Goal: Information Seeking & Learning: Compare options

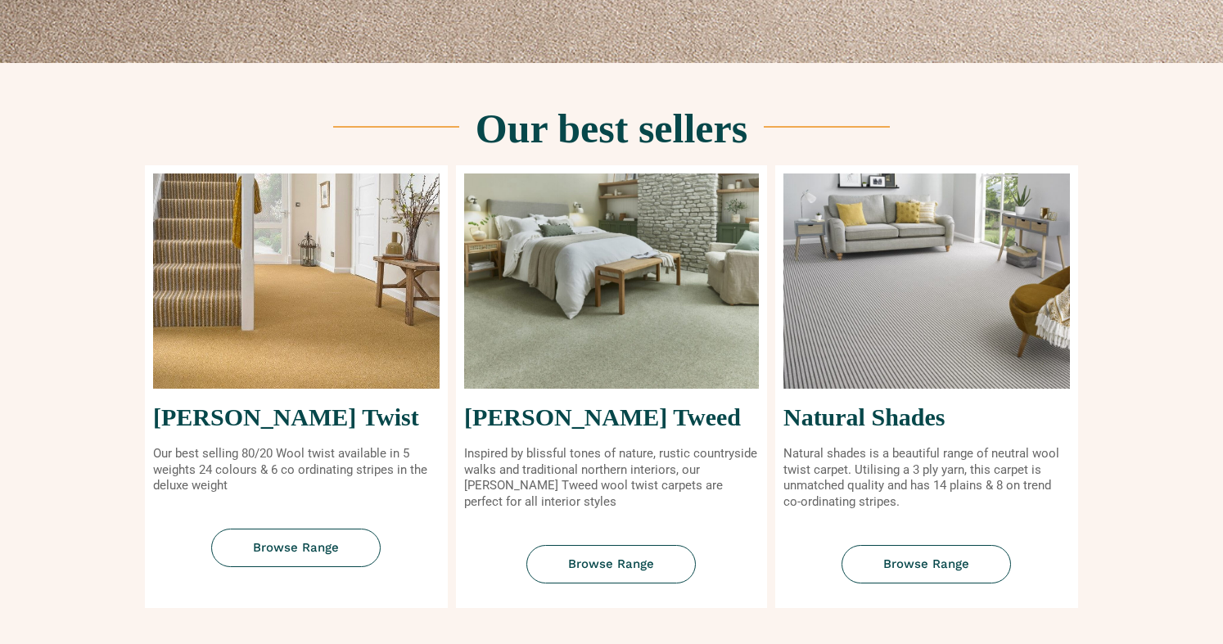
scroll to position [580, 0]
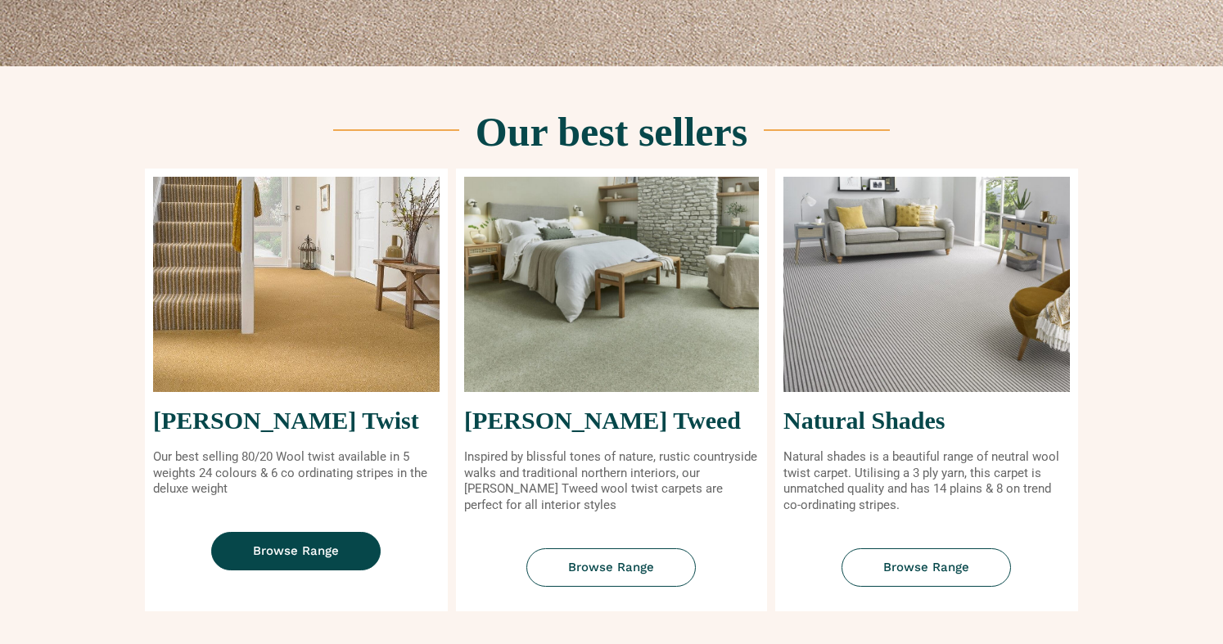
click at [297, 545] on span "Browse Range" at bounding box center [296, 551] width 86 height 12
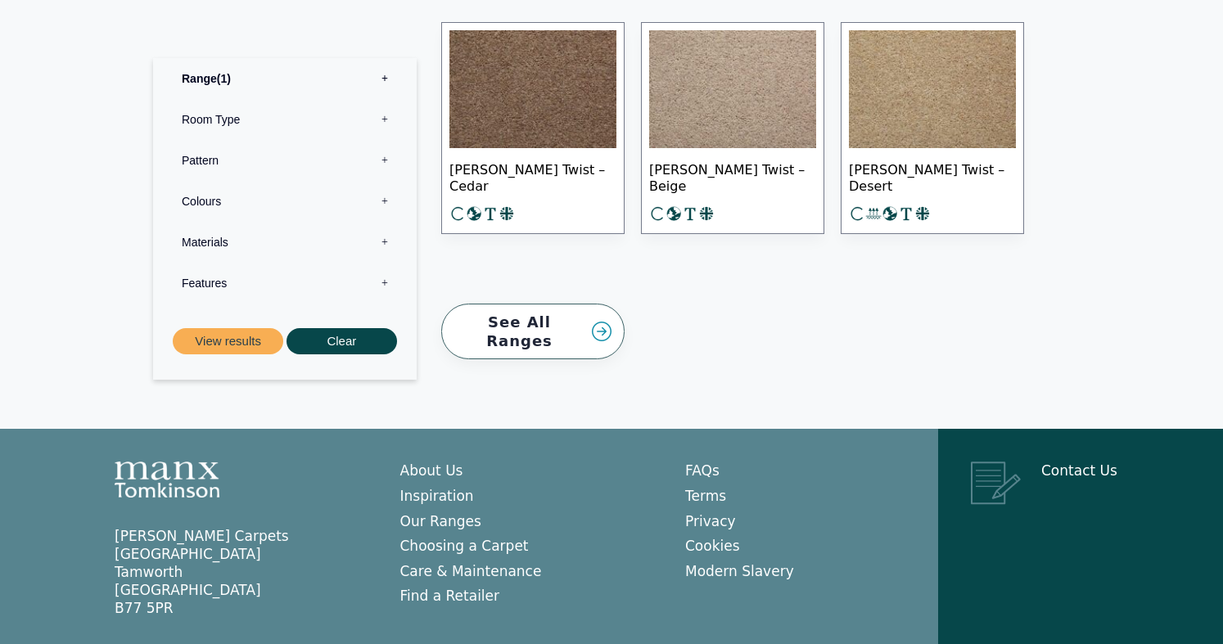
scroll to position [2557, 0]
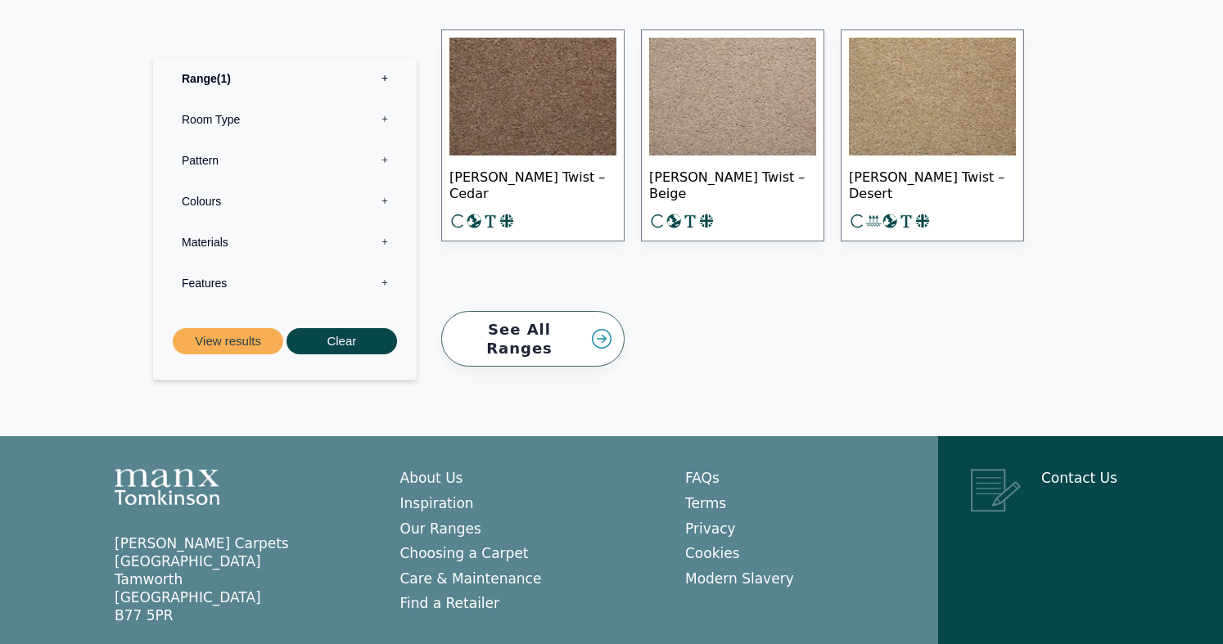
click at [210, 151] on label "Pattern 0" at bounding box center [284, 159] width 239 height 41
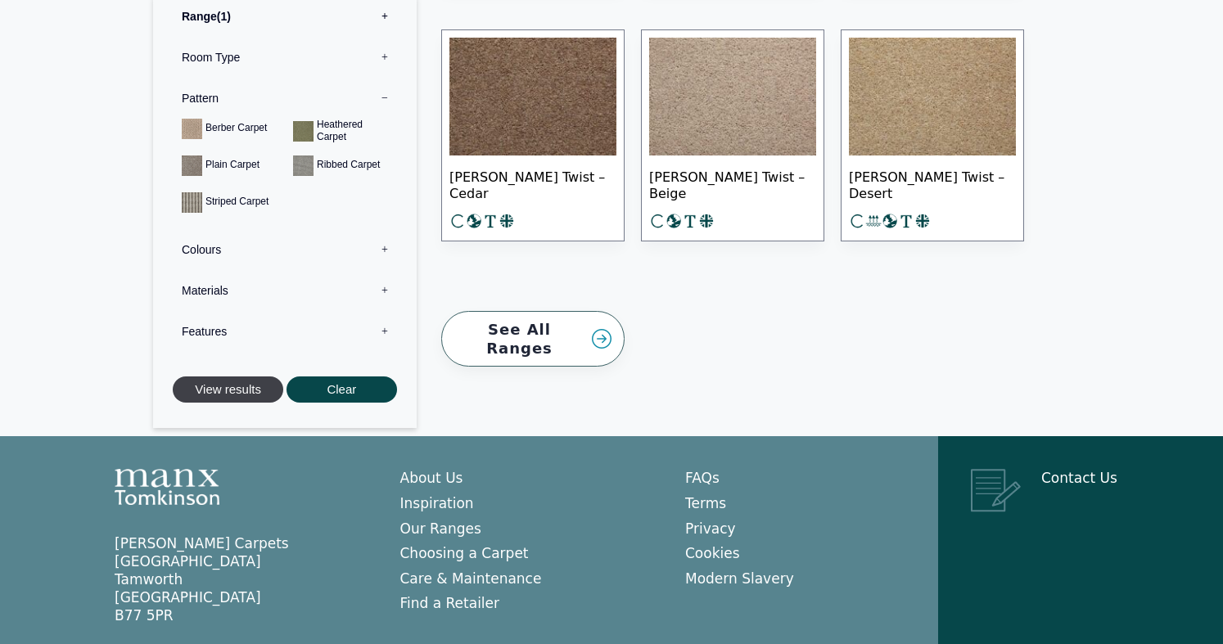
click at [237, 377] on button "View results" at bounding box center [228, 390] width 111 height 27
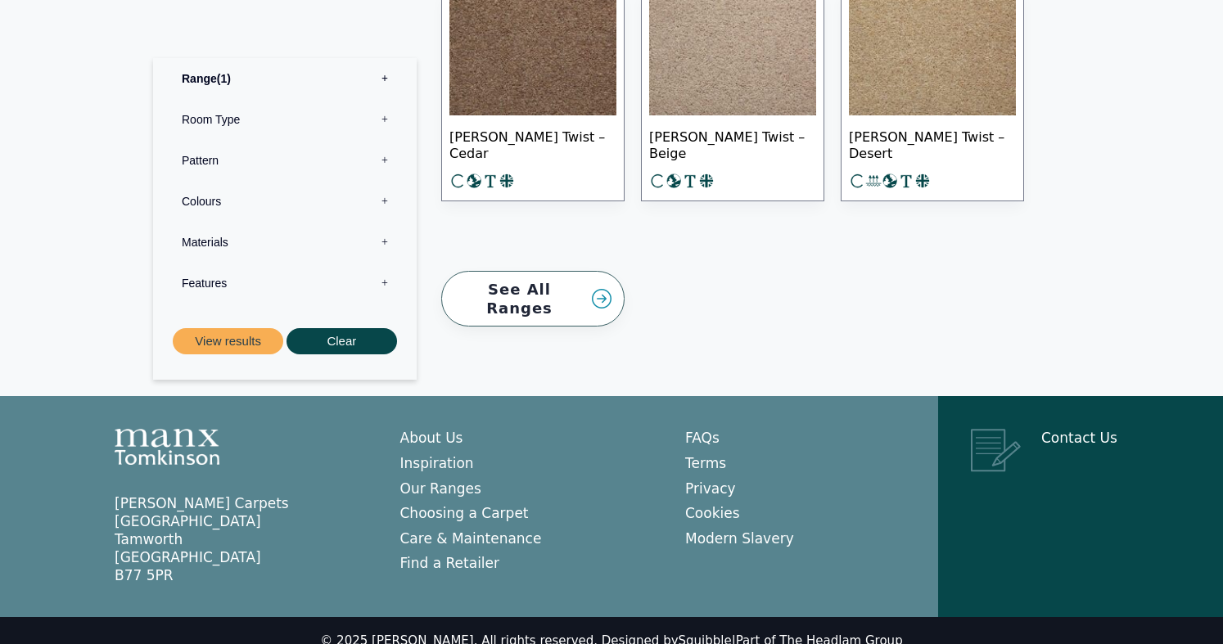
scroll to position [2556, 0]
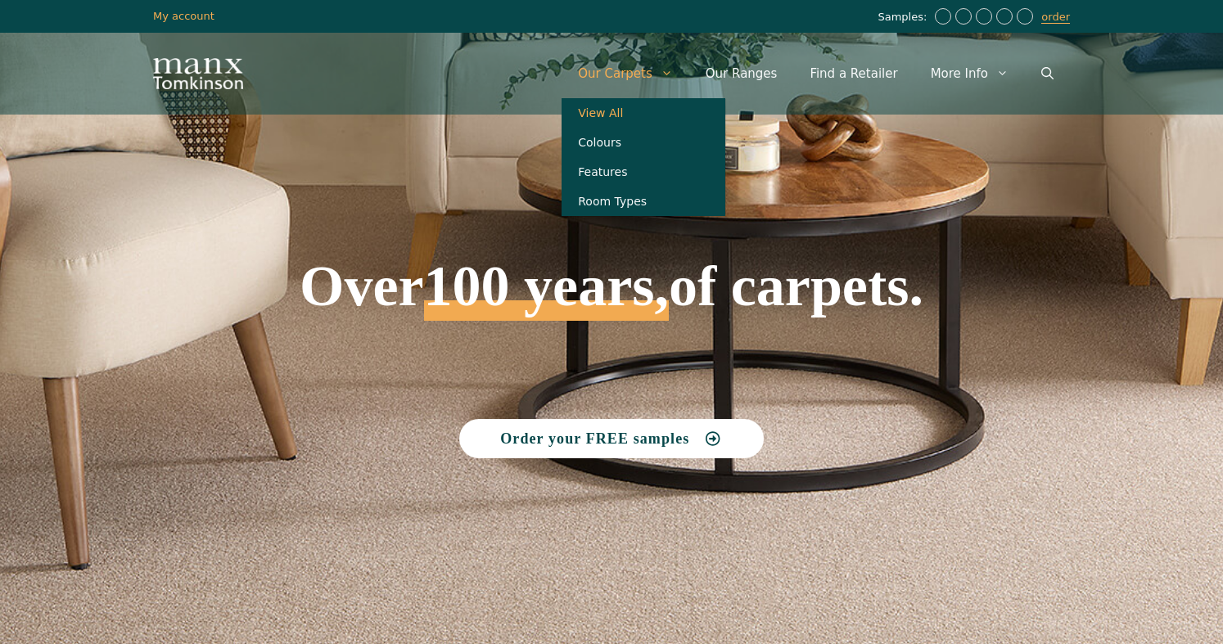
click at [640, 106] on link "View All" at bounding box center [644, 112] width 164 height 29
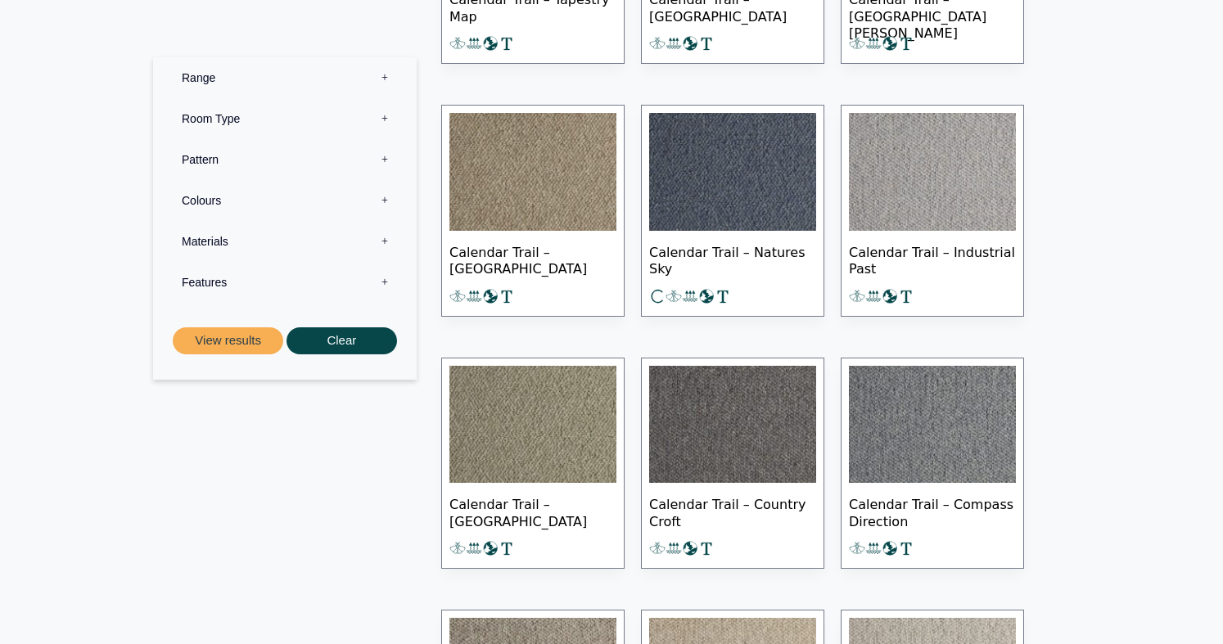
scroll to position [1049, 0]
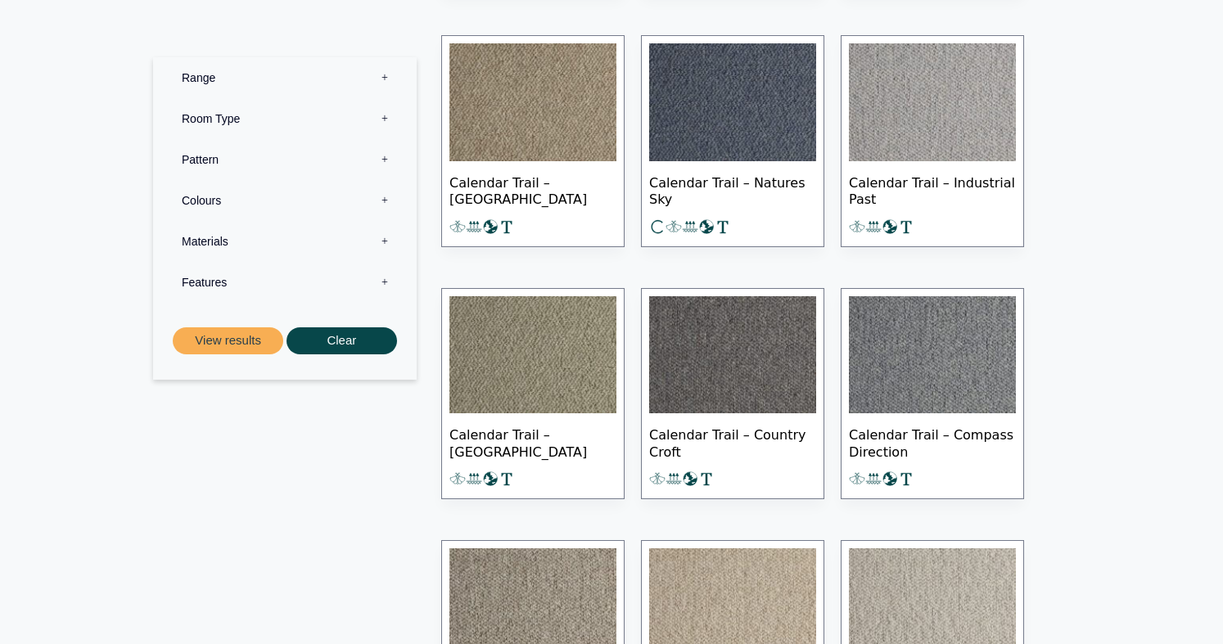
click at [237, 162] on label "Pattern 0" at bounding box center [284, 159] width 239 height 41
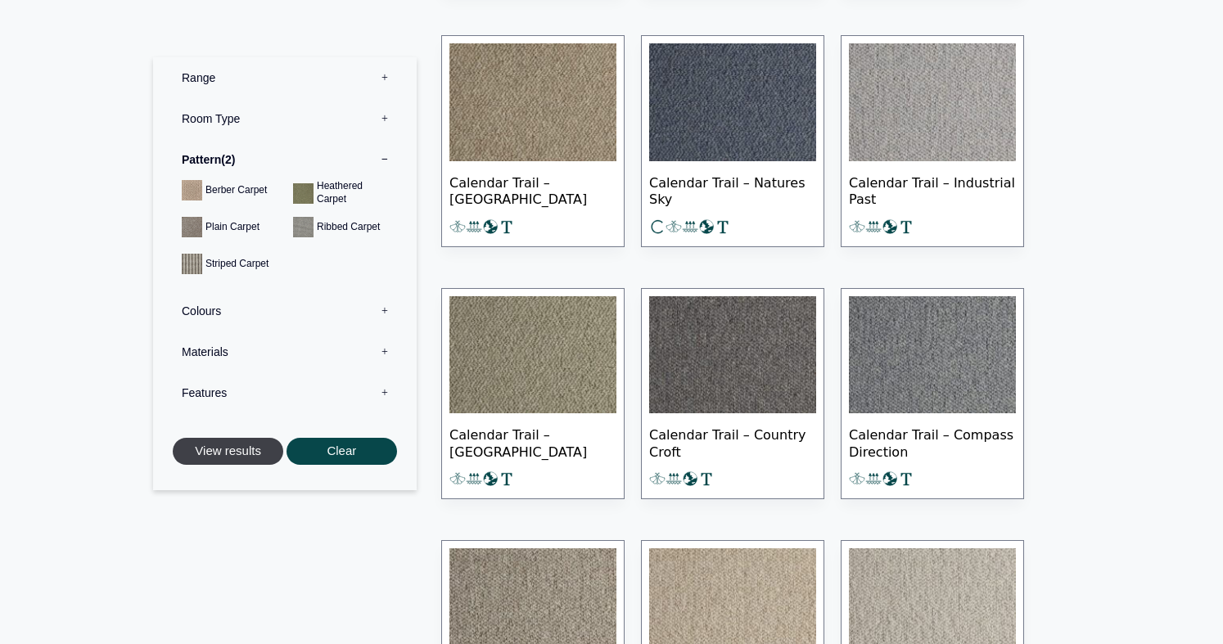
click at [232, 443] on button "View results" at bounding box center [228, 451] width 111 height 27
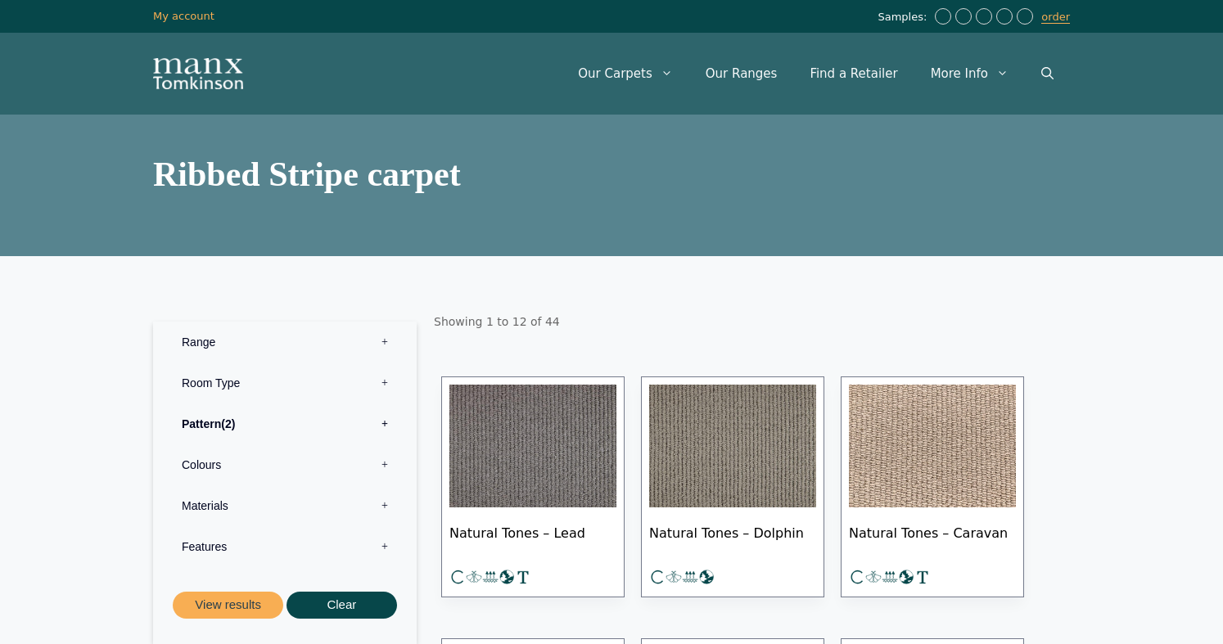
click at [206, 377] on label "Room Type 0" at bounding box center [284, 383] width 239 height 41
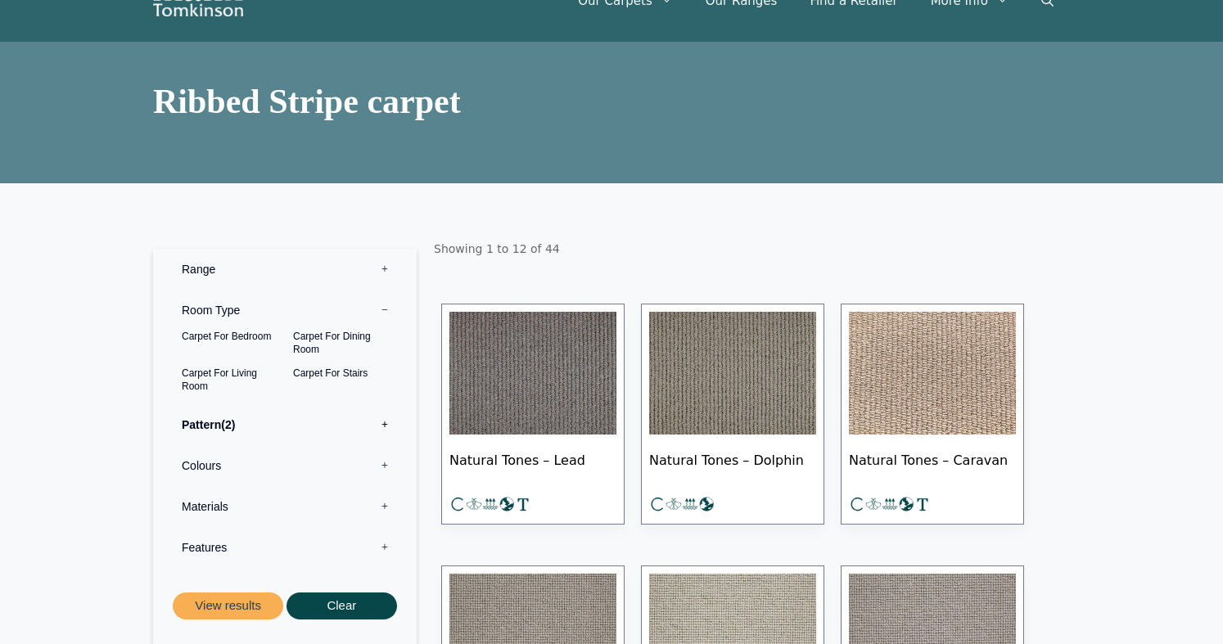
scroll to position [97, 0]
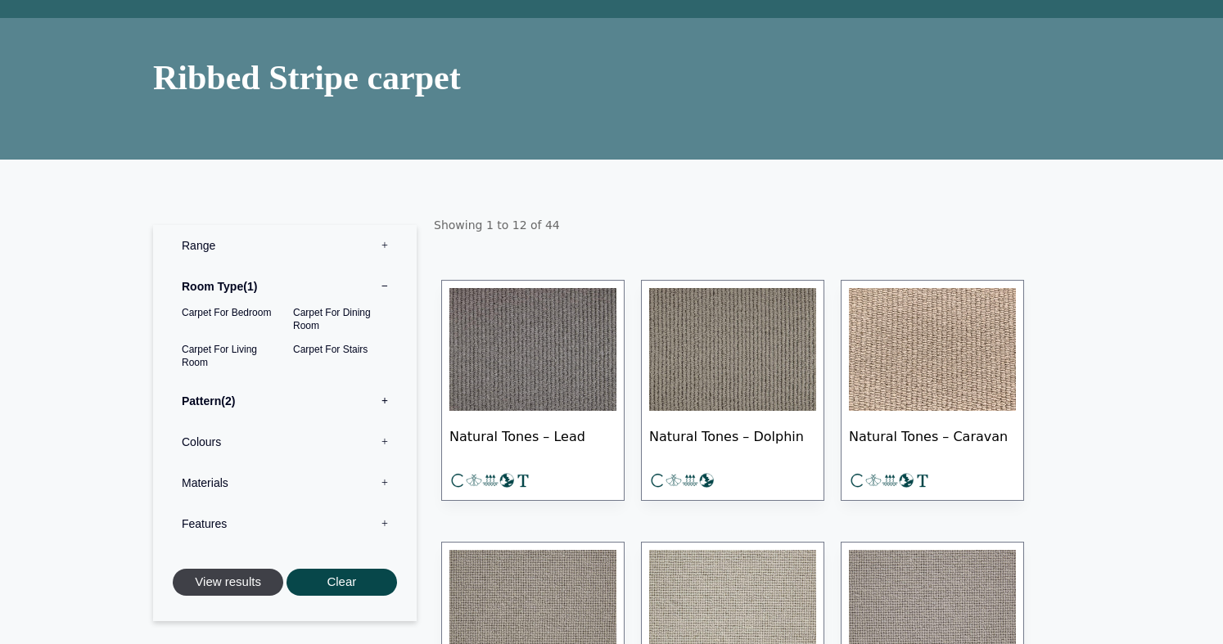
click at [232, 580] on button "View results" at bounding box center [228, 582] width 111 height 27
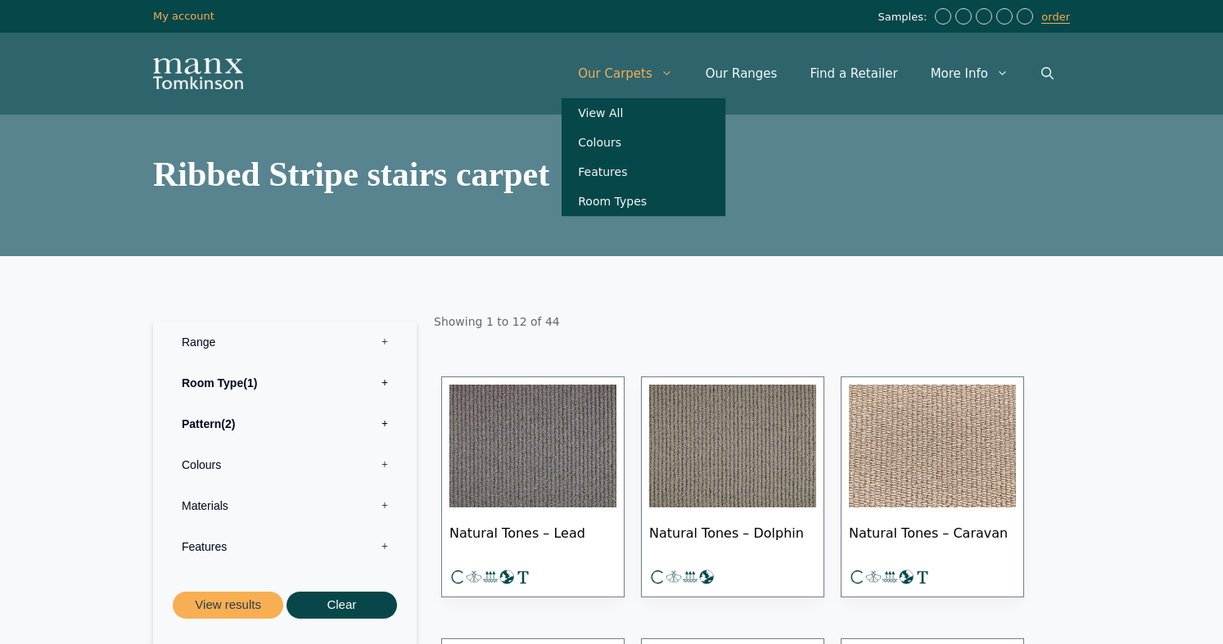
click at [669, 65] on link "Our Carpets" at bounding box center [626, 73] width 128 height 49
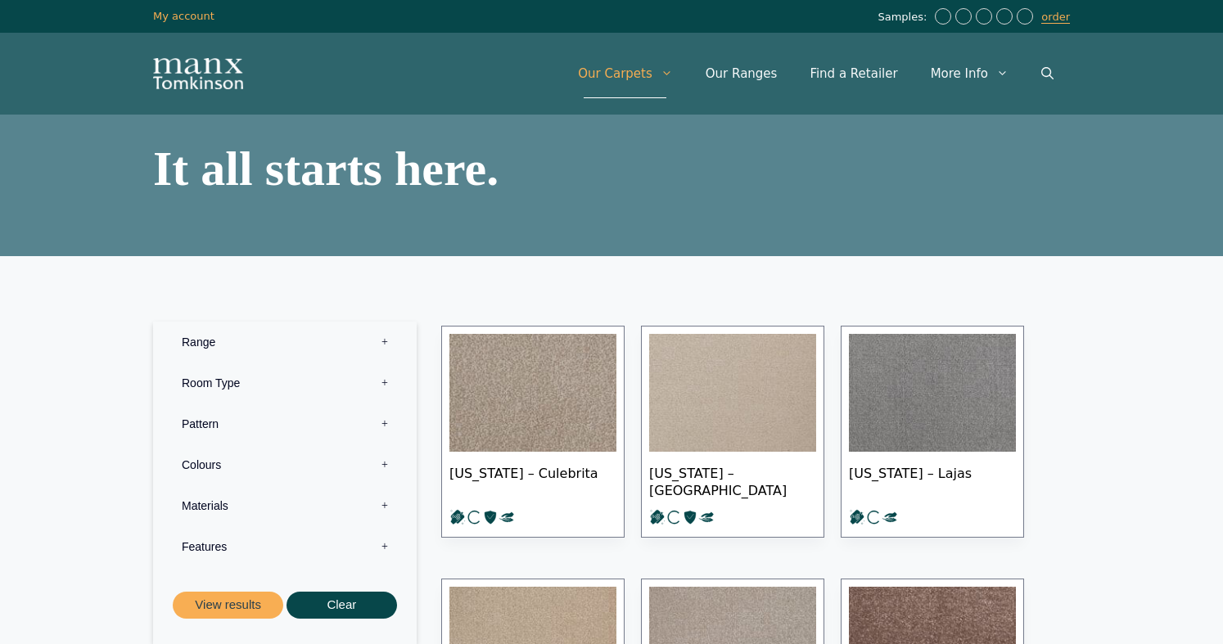
click at [243, 383] on label "Room Type 0" at bounding box center [284, 383] width 239 height 41
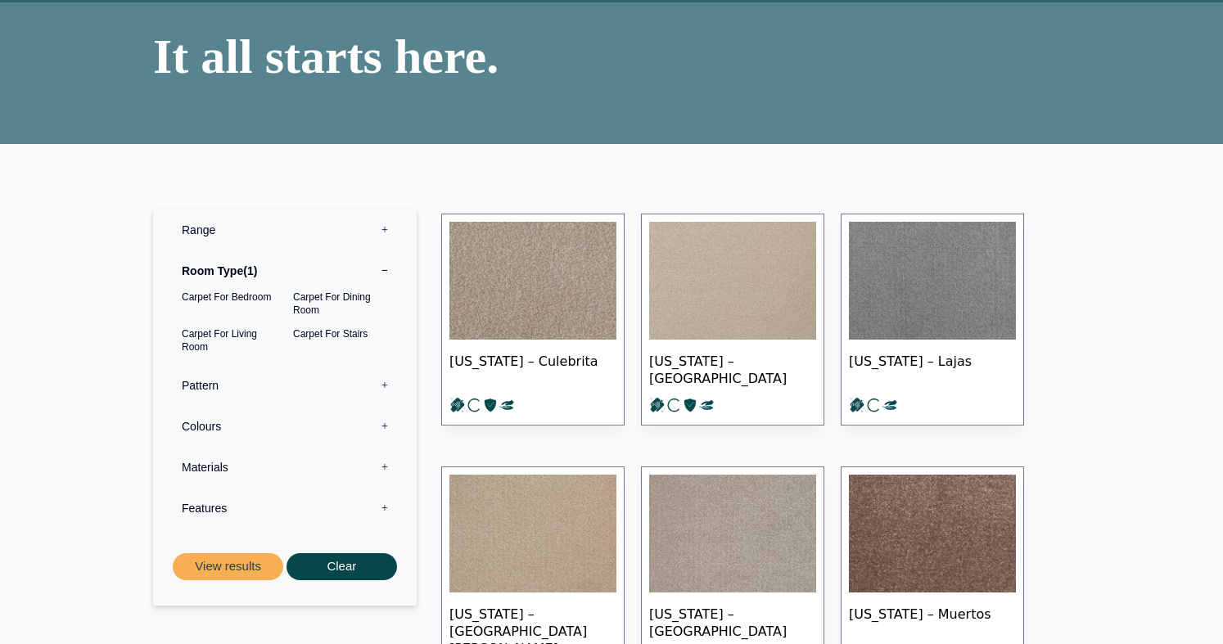
scroll to position [175, 0]
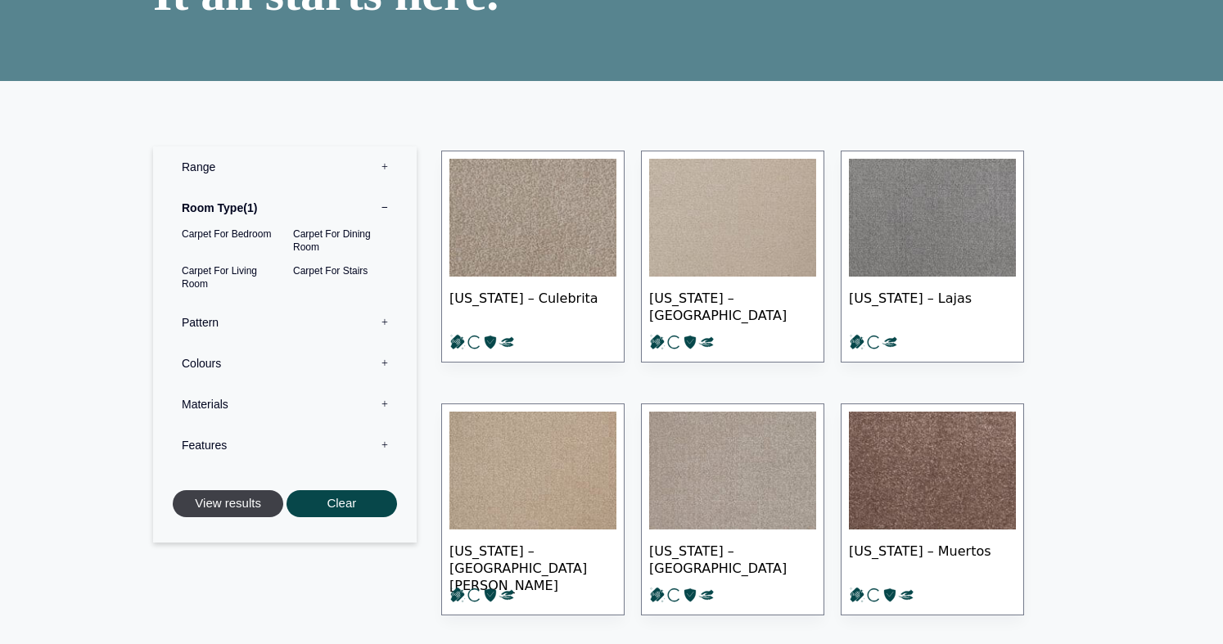
click at [241, 503] on button "View results" at bounding box center [228, 503] width 111 height 27
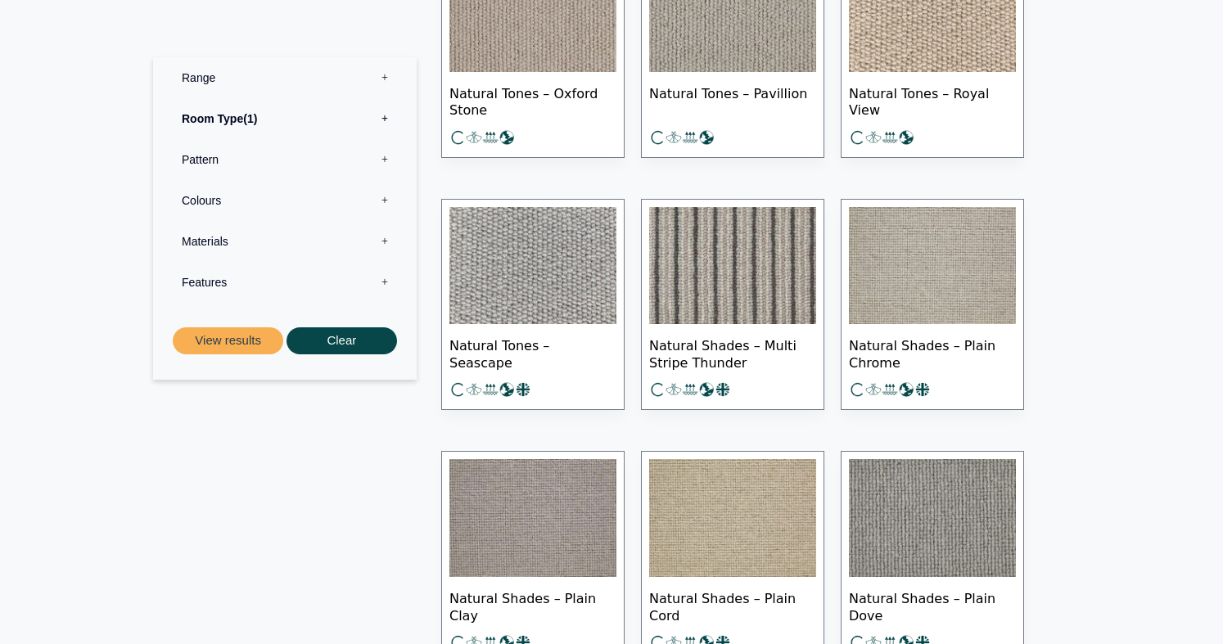
scroll to position [11632, 0]
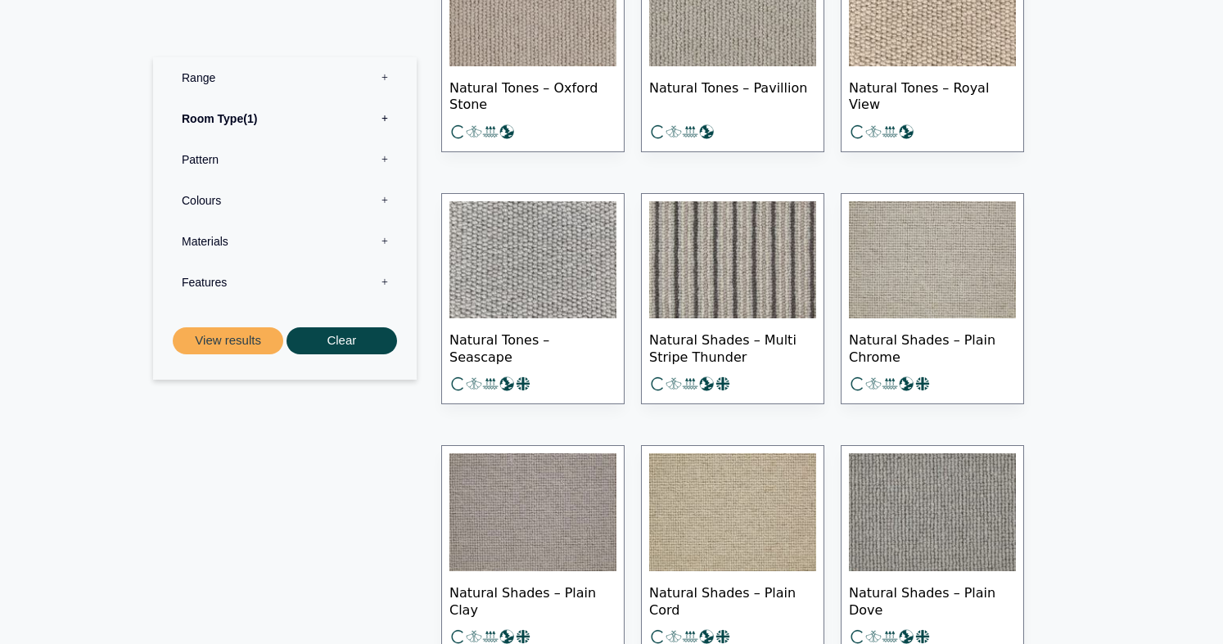
click at [747, 263] on img at bounding box center [732, 260] width 167 height 118
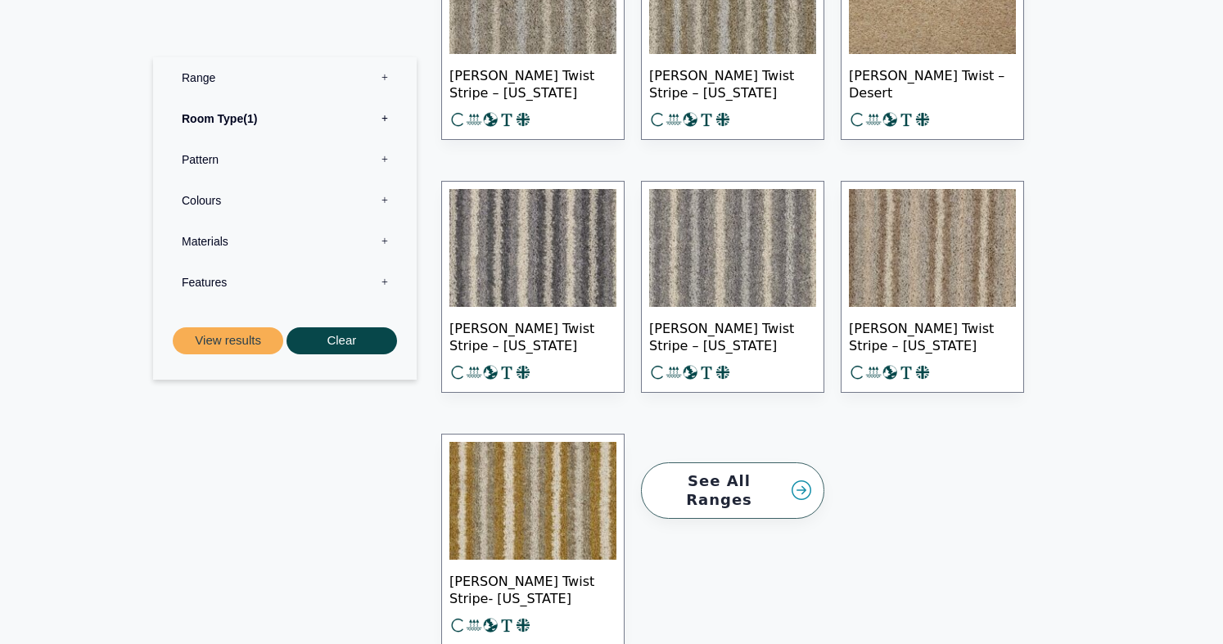
scroll to position [21807, 0]
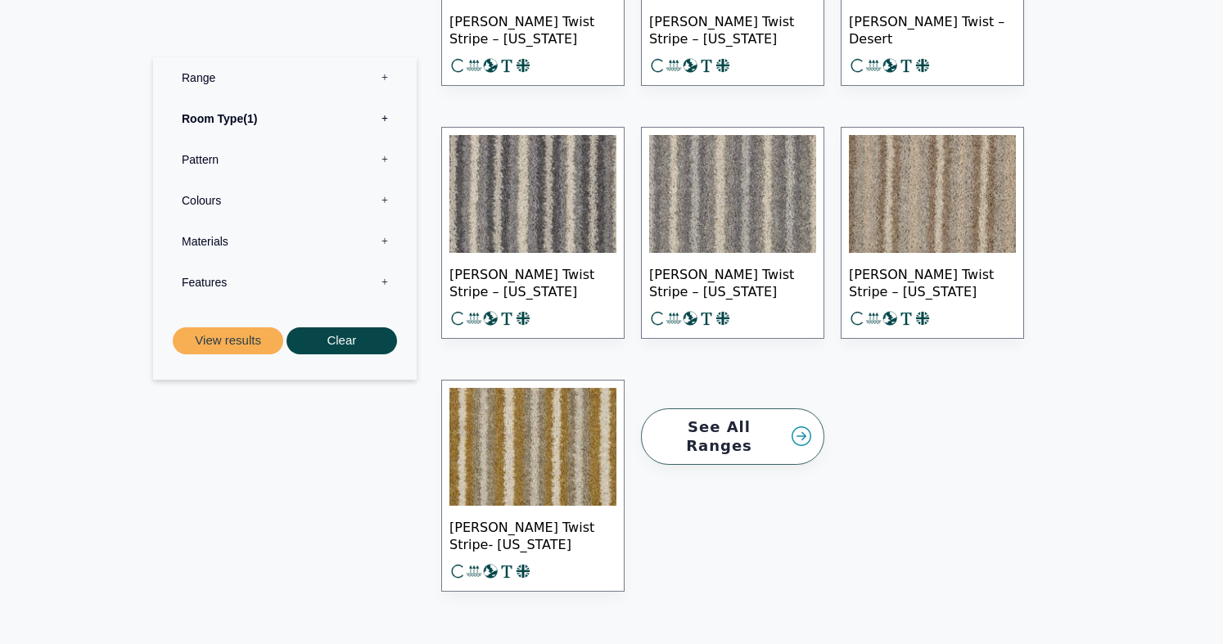
click at [519, 453] on img at bounding box center [532, 447] width 167 height 118
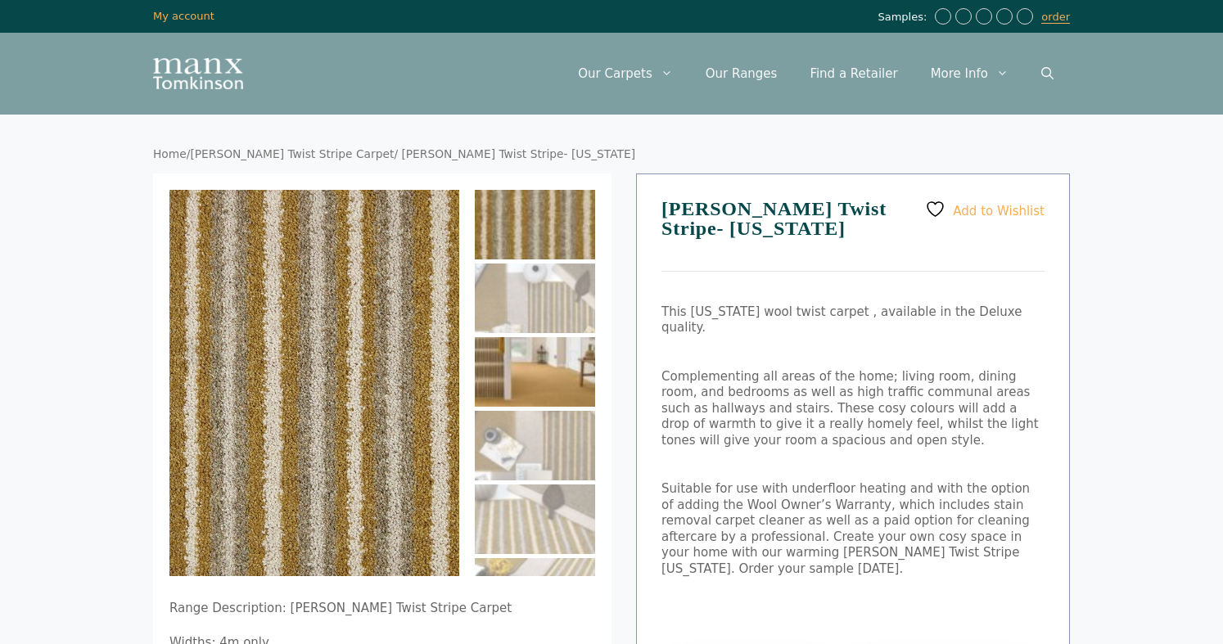
click at [542, 371] on img at bounding box center [535, 372] width 120 height 70
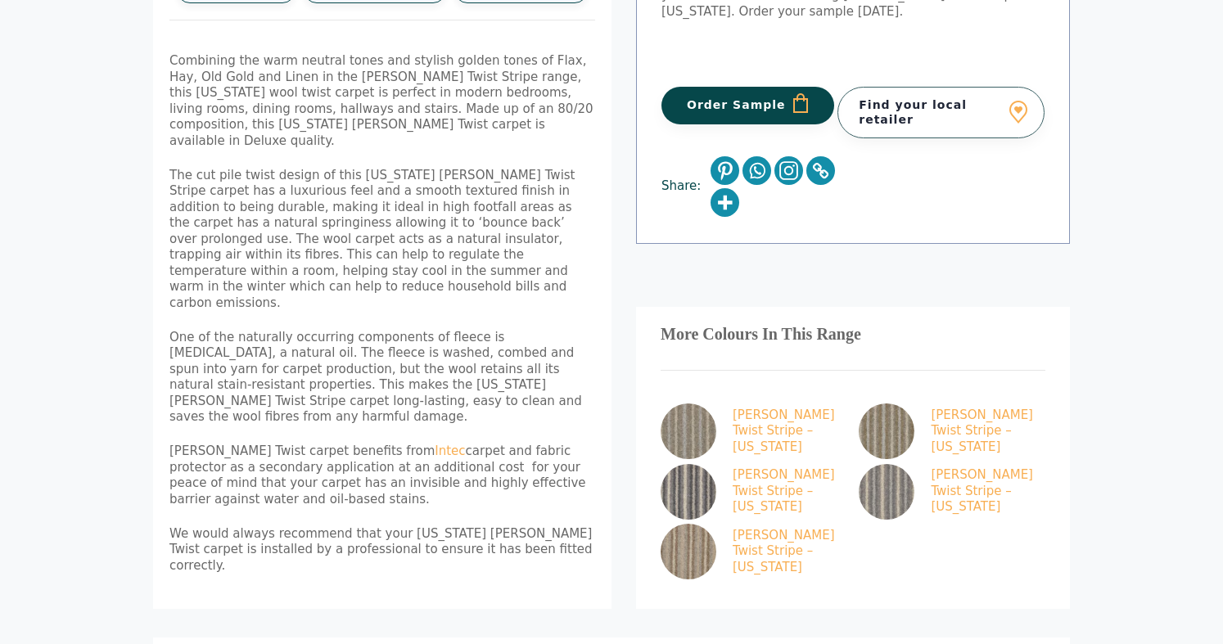
scroll to position [498, 0]
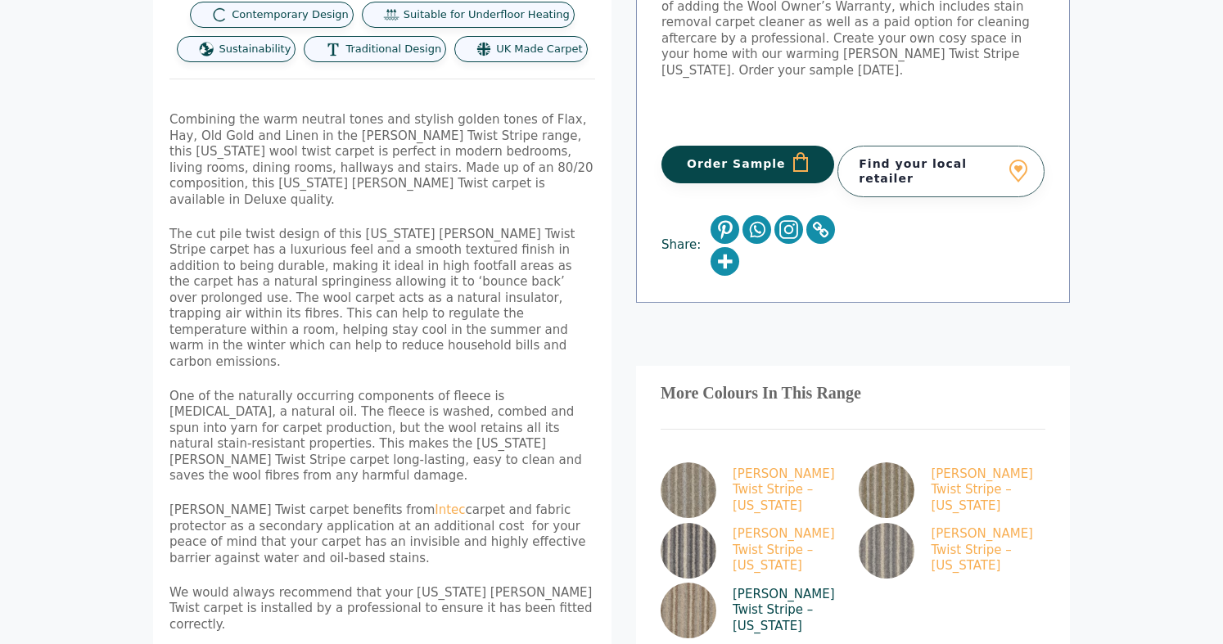
click at [691, 583] on img at bounding box center [689, 611] width 56 height 56
